Goal: Task Accomplishment & Management: Use online tool/utility

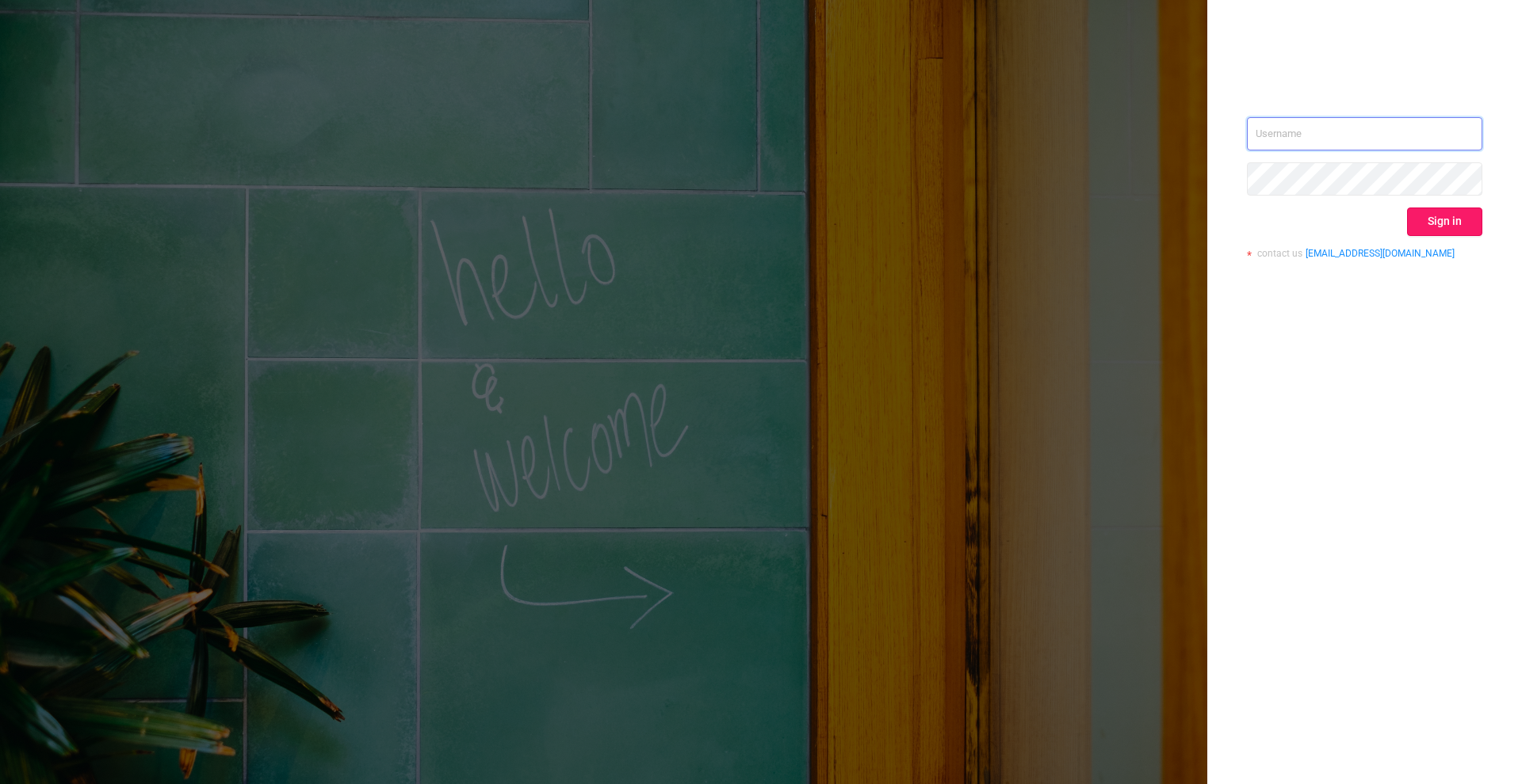
type input "[PERSON_NAME][EMAIL_ADDRESS][DOMAIN_NAME]"
click at [1432, 228] on button "Sign in" at bounding box center [1444, 221] width 75 height 29
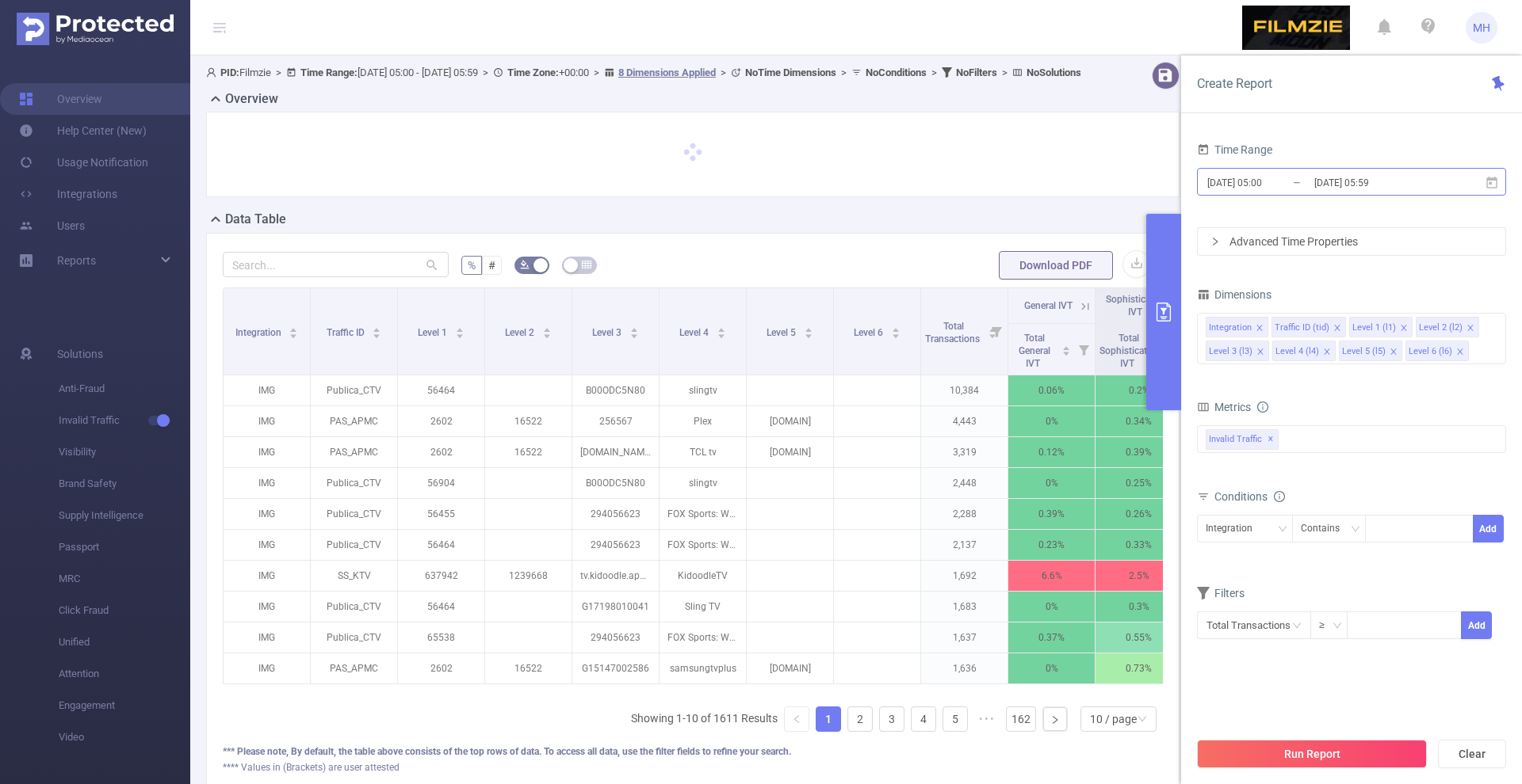
click at [1234, 184] on input "[DATE] 05:00" at bounding box center [1269, 182] width 128 height 22
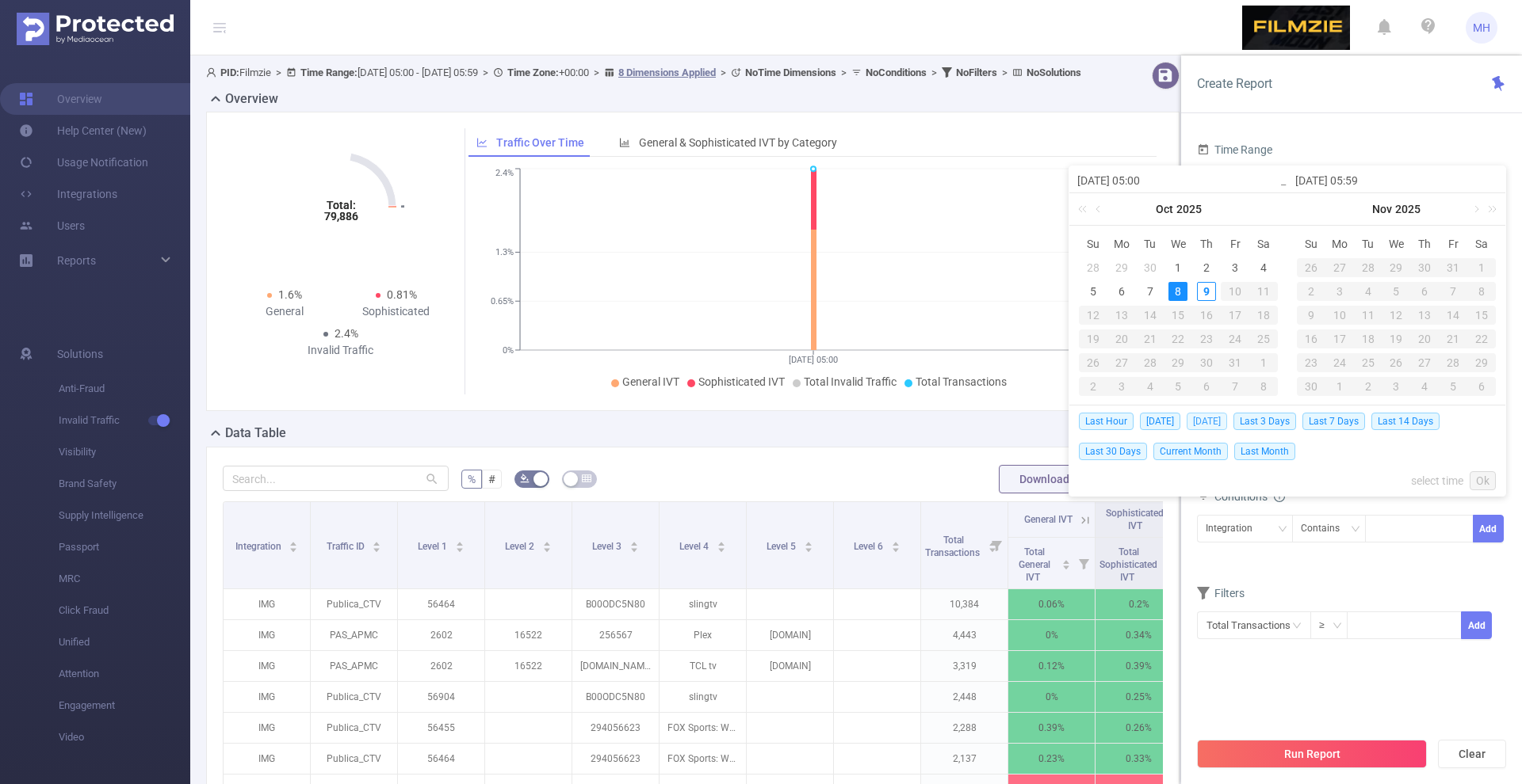
click at [1208, 424] on span "[DATE]" at bounding box center [1206, 422] width 41 height 17
type input "[DATE] 00:00"
type input "[DATE] 23:59"
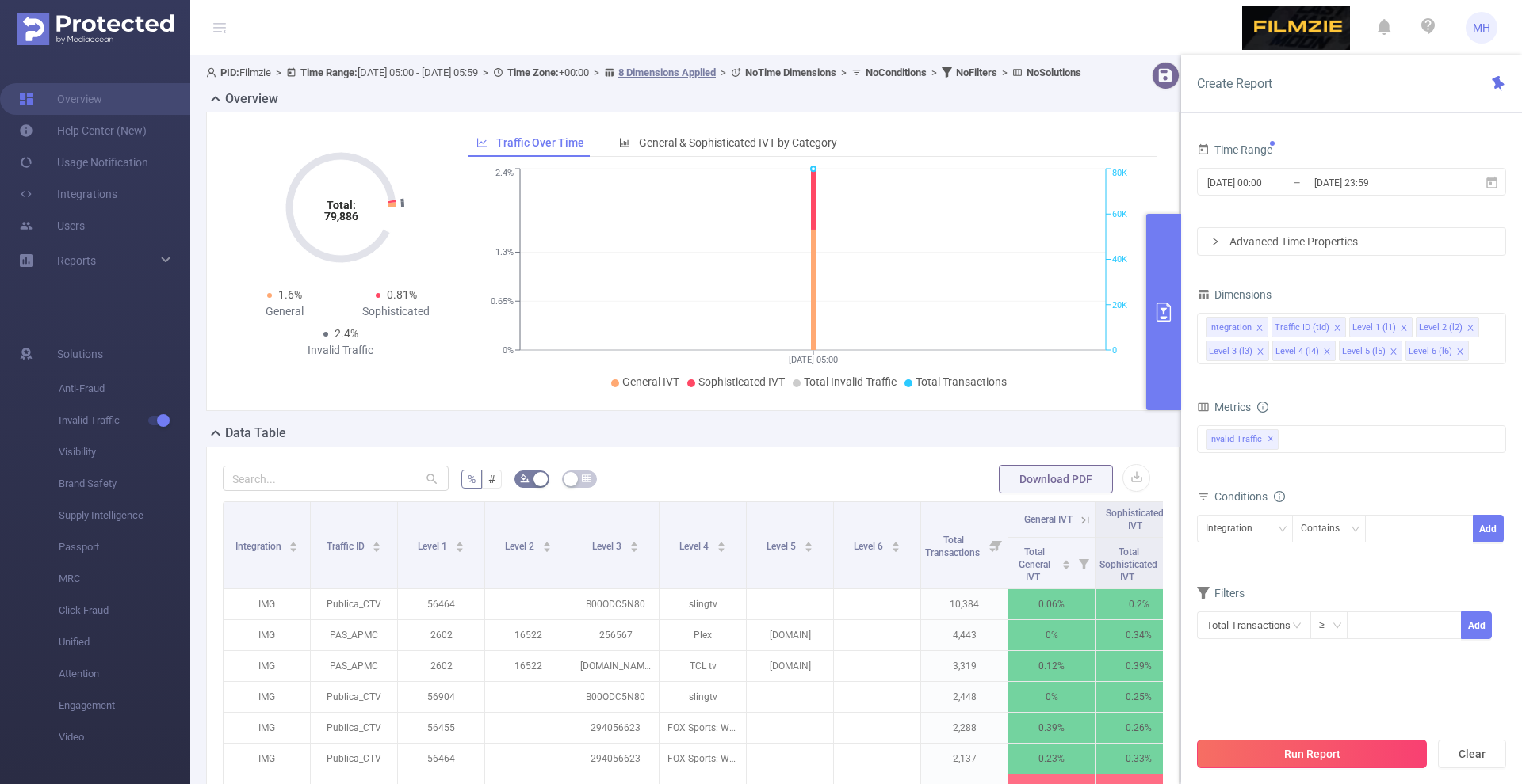
click at [1260, 746] on button "Run Report" at bounding box center [1312, 754] width 230 height 29
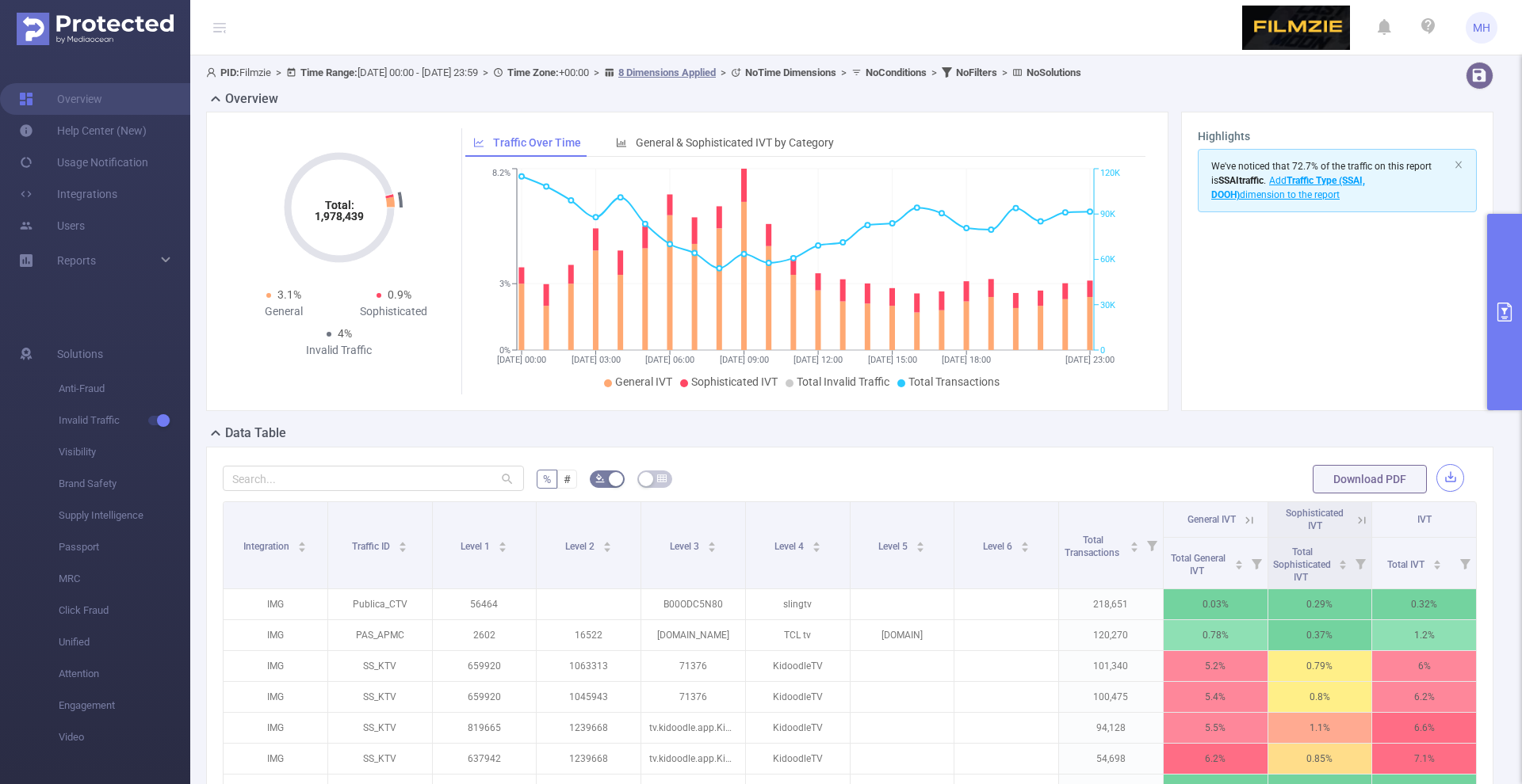
click at [1456, 480] on button "button" at bounding box center [1450, 478] width 28 height 28
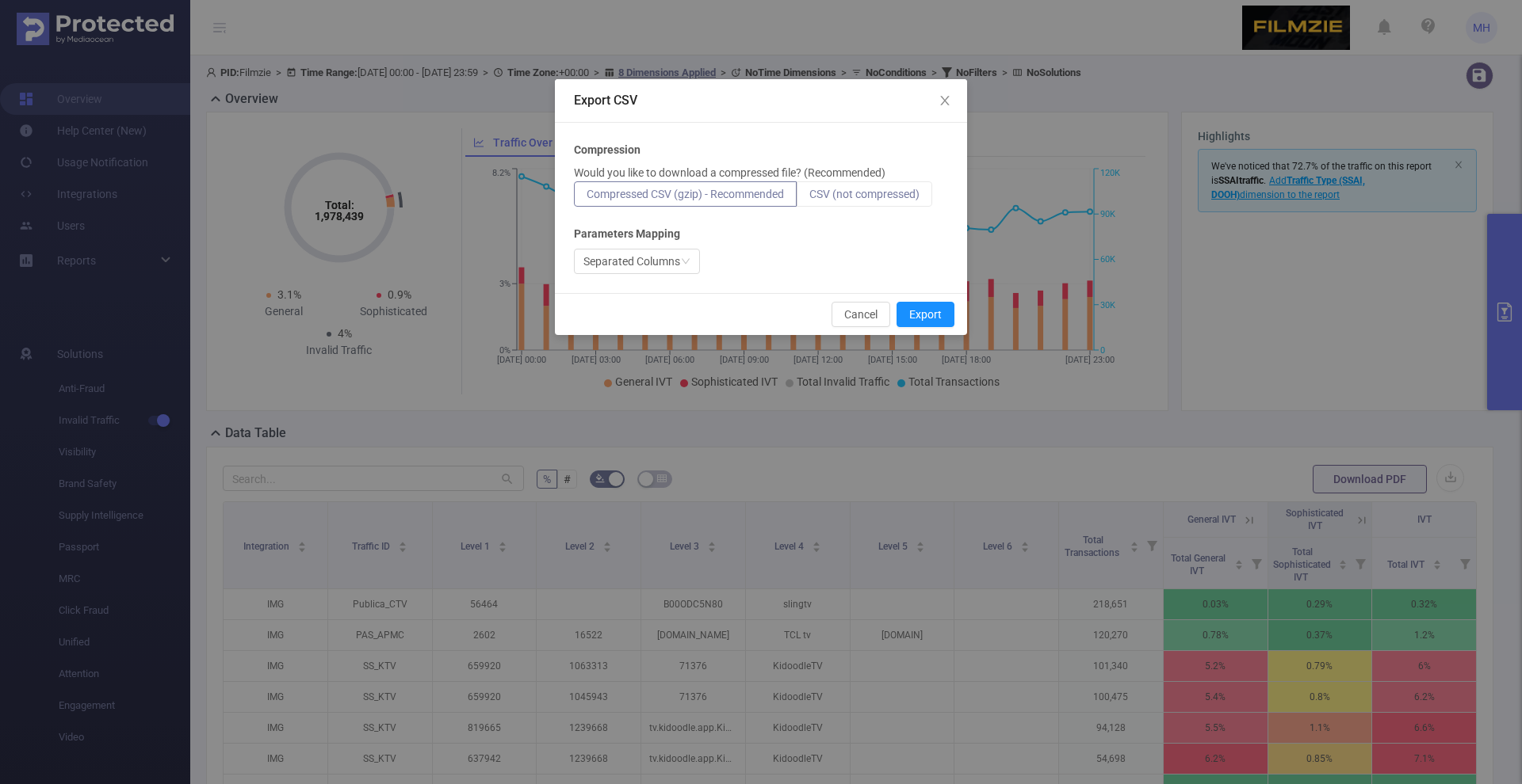
click at [900, 196] on span "CSV (not compressed)" at bounding box center [864, 194] width 110 height 13
click at [809, 198] on input "CSV (not compressed)" at bounding box center [809, 198] width 0 height 0
click at [923, 316] on button "Export" at bounding box center [925, 314] width 58 height 25
